Goal: Task Accomplishment & Management: Complete application form

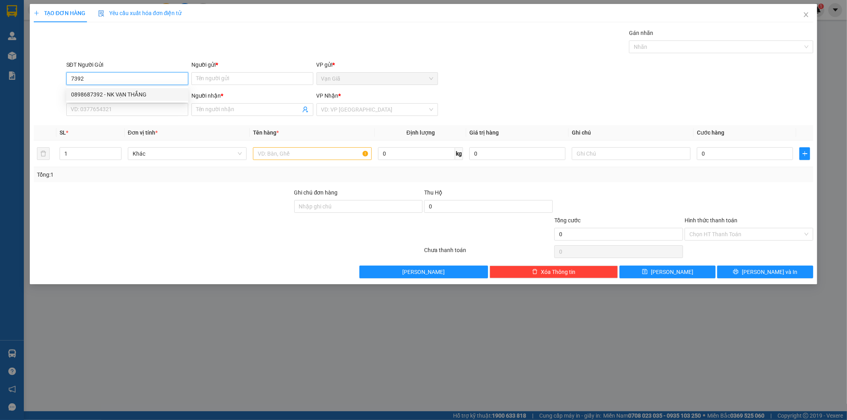
click at [137, 96] on div "0898687392 - NK VẠN THẮNG" at bounding box center [127, 94] width 112 height 9
type input "0898687392"
type input "NK VẠN THẮNG"
type input "0968624793"
type input "LAB TÂM BÌNH"
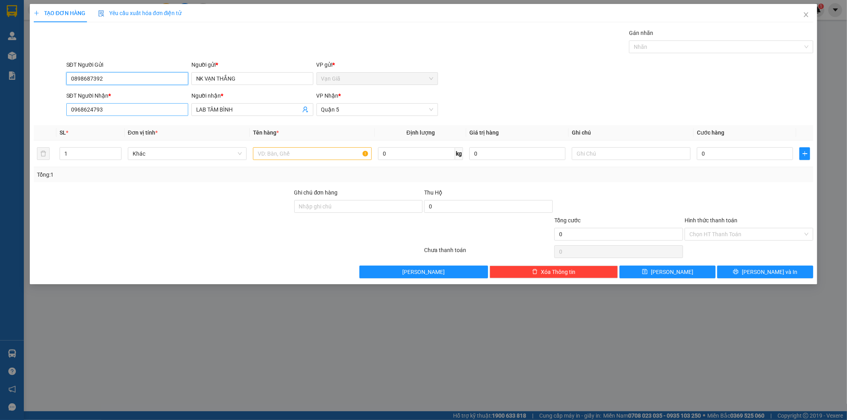
type input "0898687392"
click at [134, 105] on input "0968624793" at bounding box center [127, 109] width 122 height 13
type input "0"
click at [114, 130] on div "0949445440 - SUNLAB" at bounding box center [127, 125] width 122 height 13
type input "0949445440"
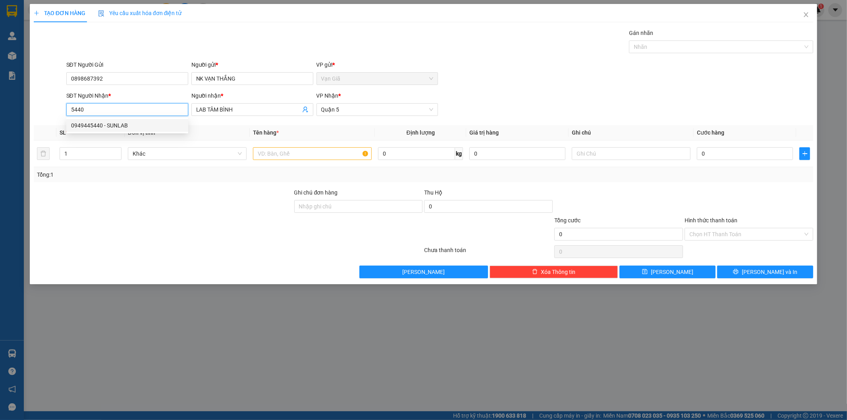
type input "SUNLAB"
type input "0949445440"
click at [320, 151] on input "text" at bounding box center [312, 153] width 119 height 13
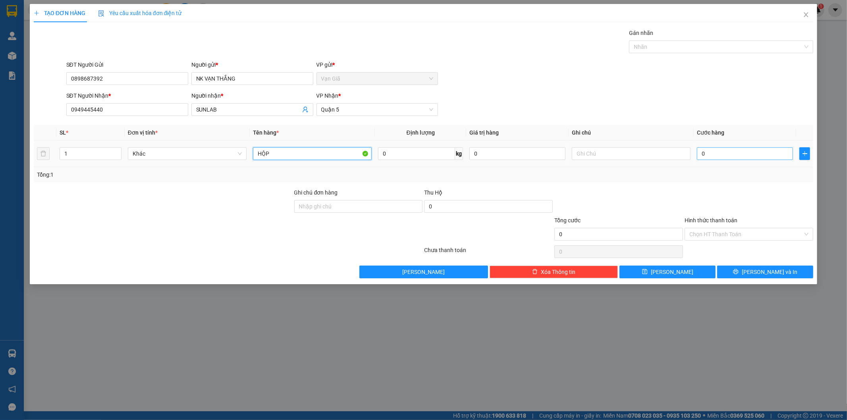
type input "HỘP"
click at [721, 151] on input "0" at bounding box center [745, 153] width 96 height 13
type input "2"
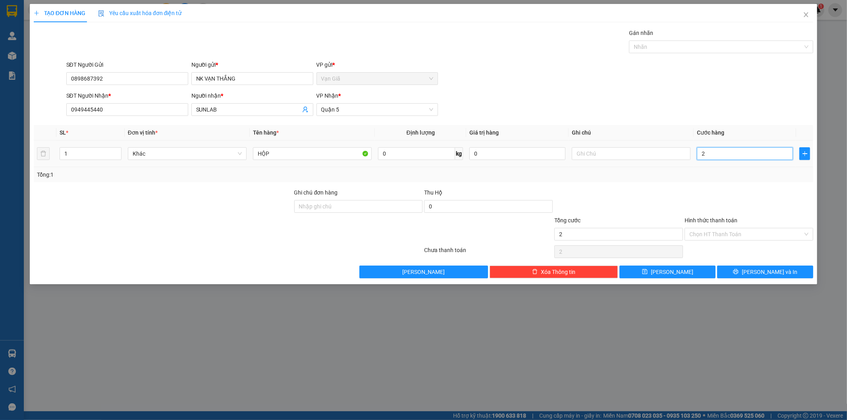
type input "20"
type input "20.000"
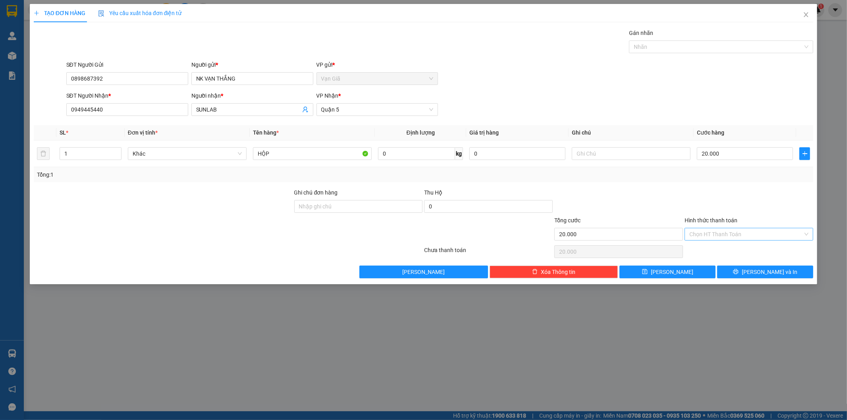
click at [744, 235] on input "Hình thức thanh toán" at bounding box center [746, 234] width 114 height 12
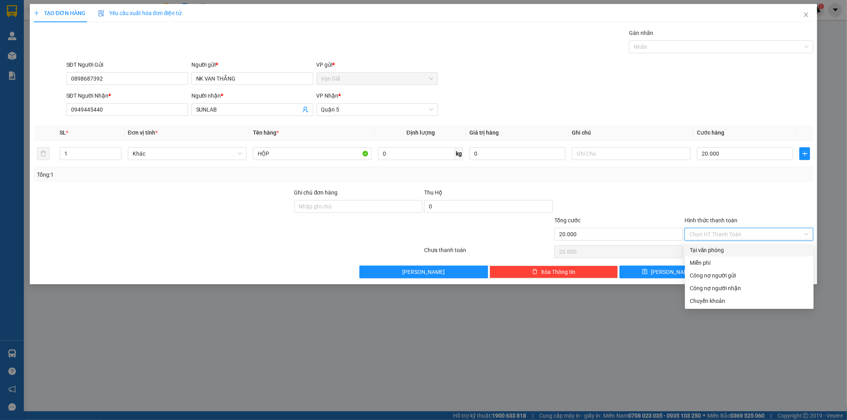
click at [736, 249] on div "Tại văn phòng" at bounding box center [748, 250] width 119 height 9
type input "0"
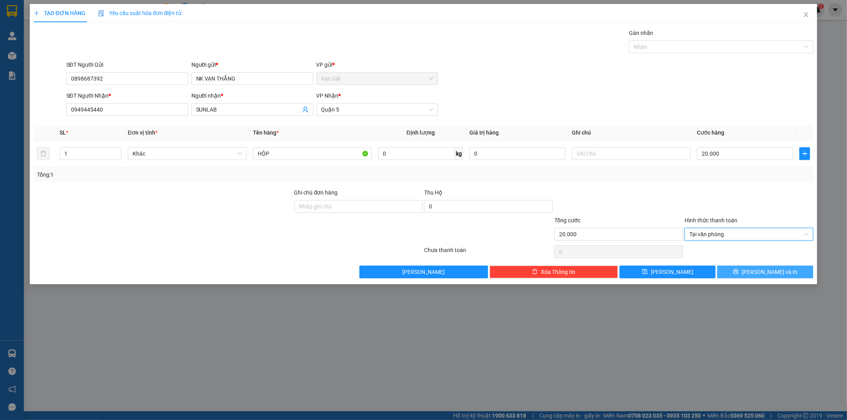
click at [770, 273] on span "[PERSON_NAME] và In" at bounding box center [769, 272] width 56 height 9
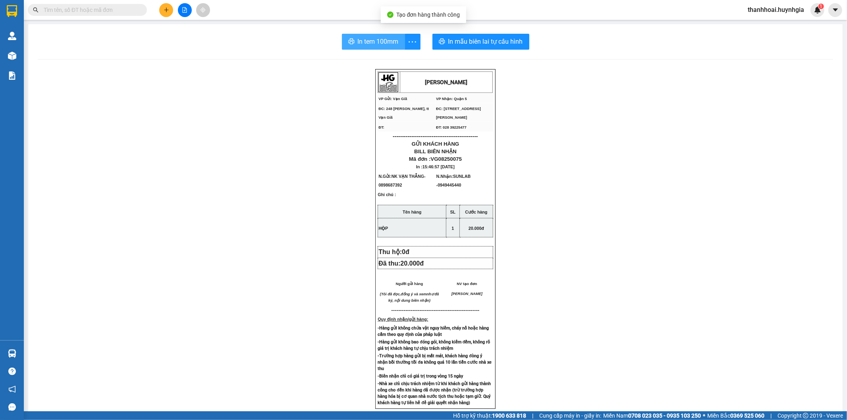
click at [383, 42] on span "In tem 100mm" at bounding box center [378, 42] width 41 height 10
